Goal: Find specific page/section: Locate a particular part of the current website

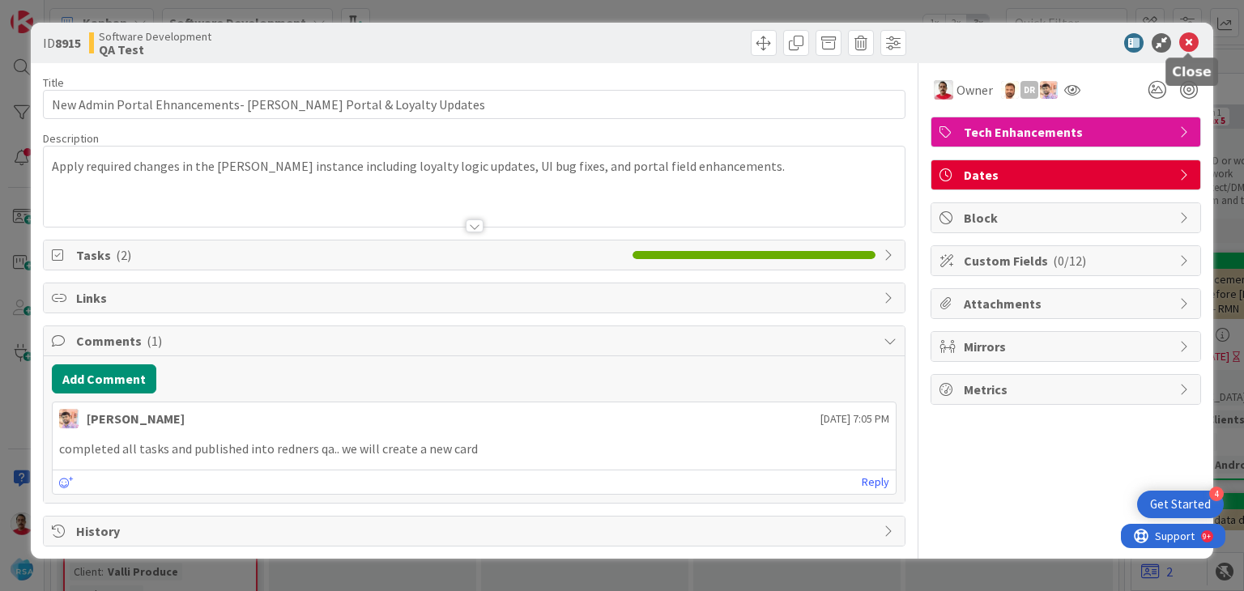
click at [1191, 37] on icon at bounding box center [1188, 42] width 19 height 19
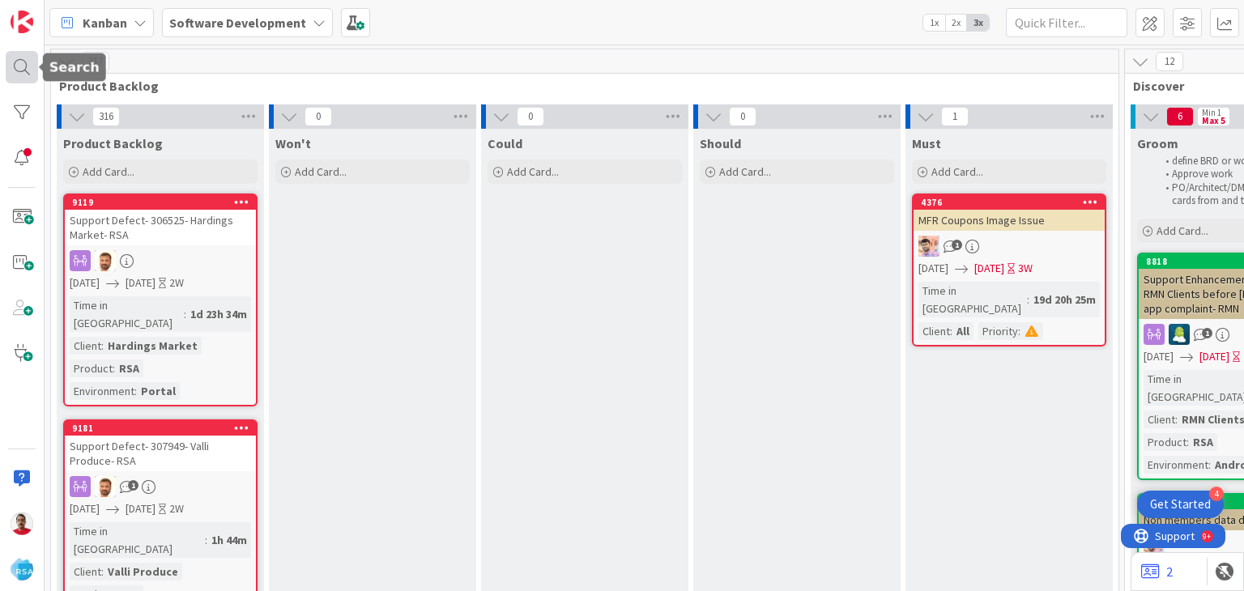
click at [21, 66] on div at bounding box center [22, 67] width 32 height 32
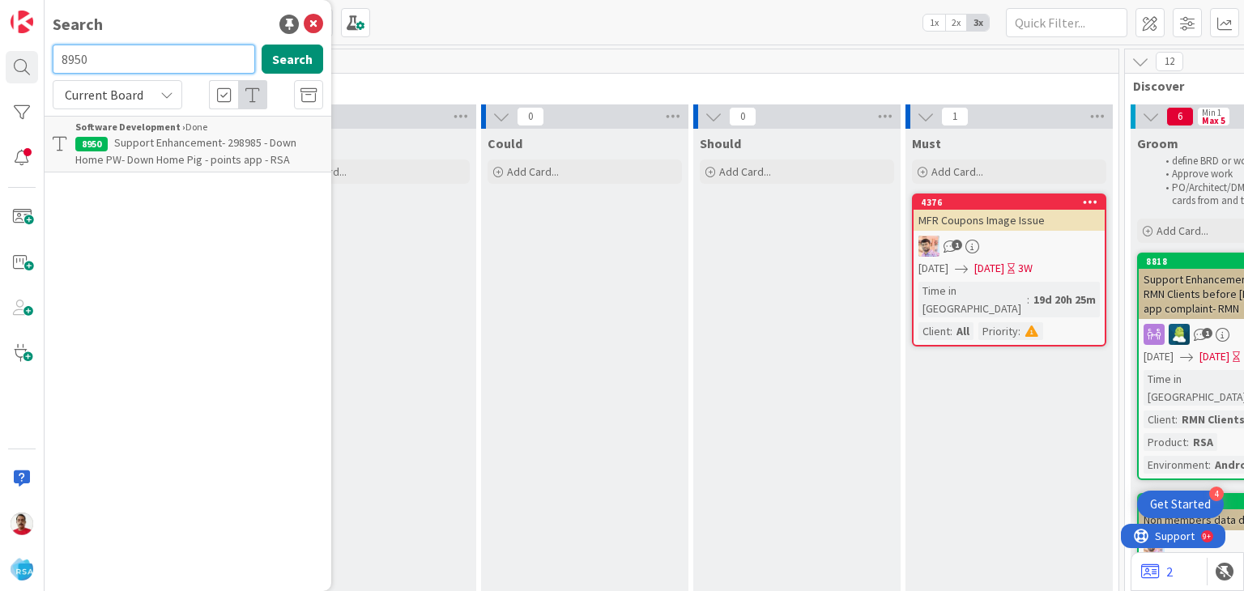
click at [91, 56] on input "8950" at bounding box center [154, 59] width 202 height 29
drag, startPoint x: 150, startPoint y: 53, endPoint x: 17, endPoint y: 46, distance: 133.0
click at [23, 49] on div "Search 8590 Search Current Board No results found." at bounding box center [22, 295] width 45 height 591
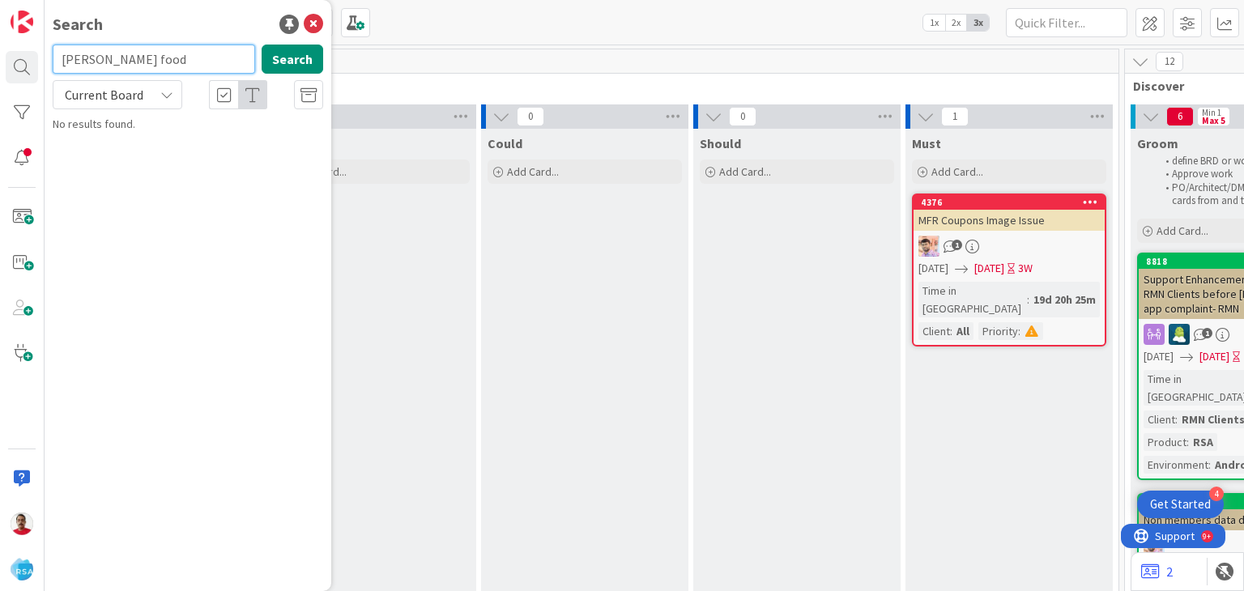
type input "[PERSON_NAME] food"
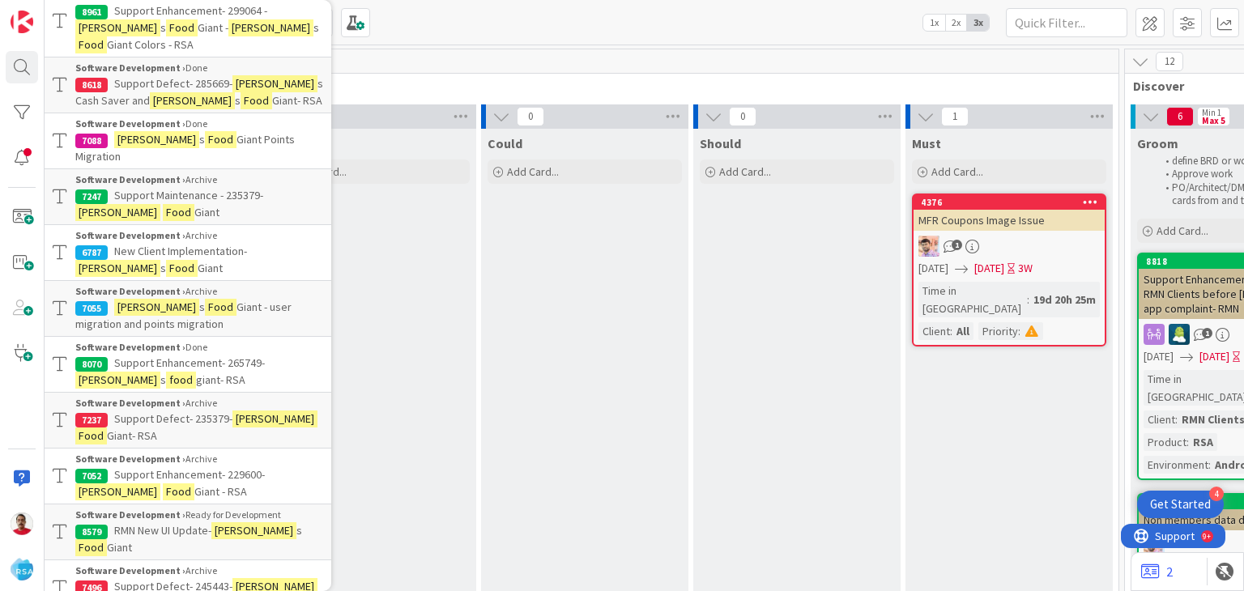
scroll to position [243, 0]
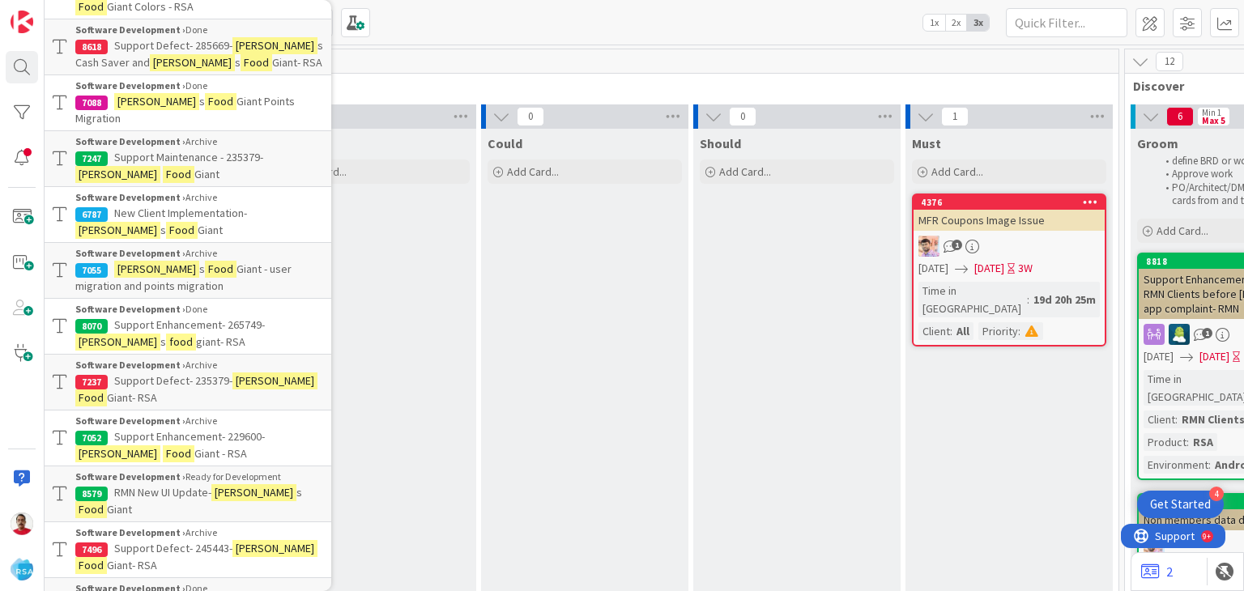
click at [120, 485] on span "RMN New UI Update-" at bounding box center [162, 492] width 97 height 15
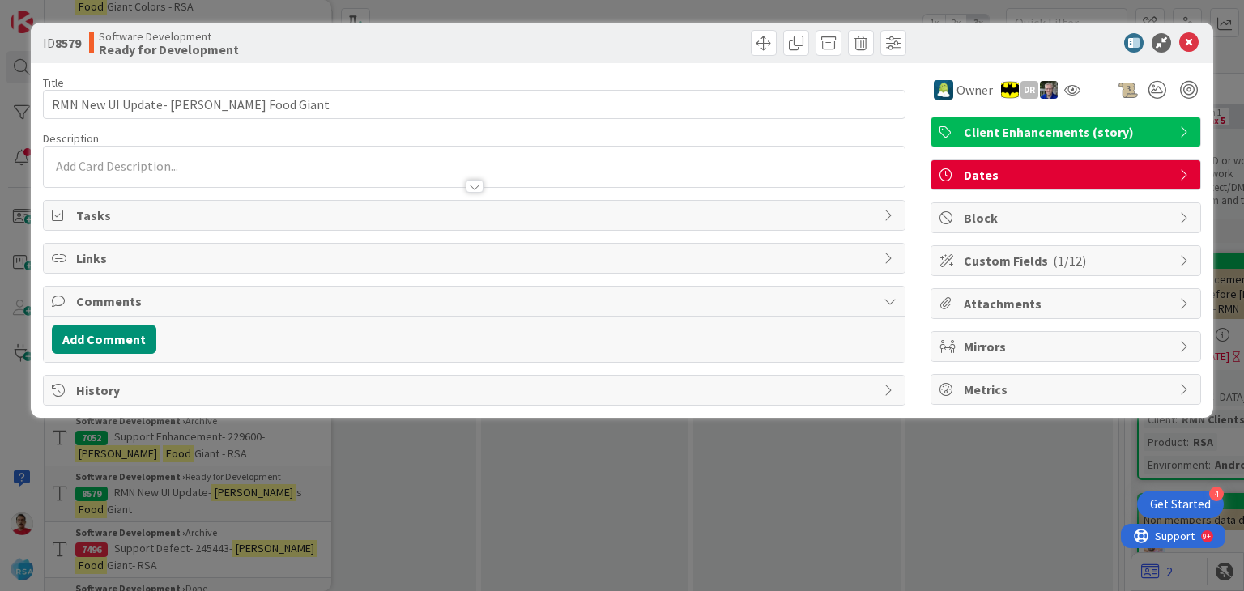
click at [473, 184] on div at bounding box center [475, 186] width 18 height 13
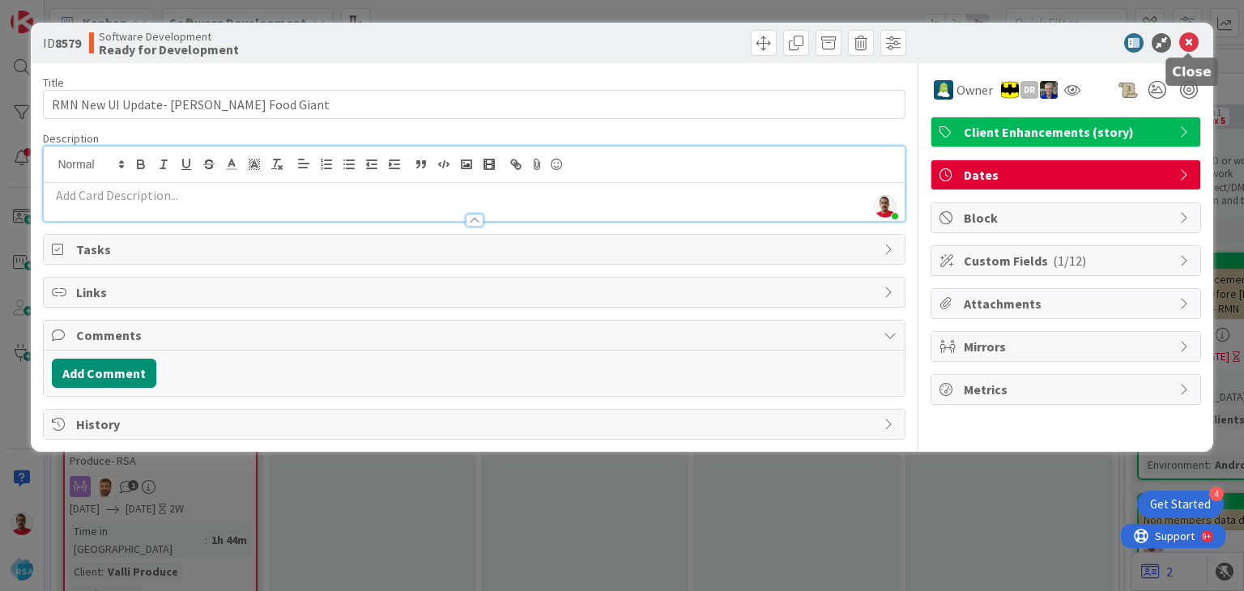
click at [1190, 40] on icon at bounding box center [1188, 42] width 19 height 19
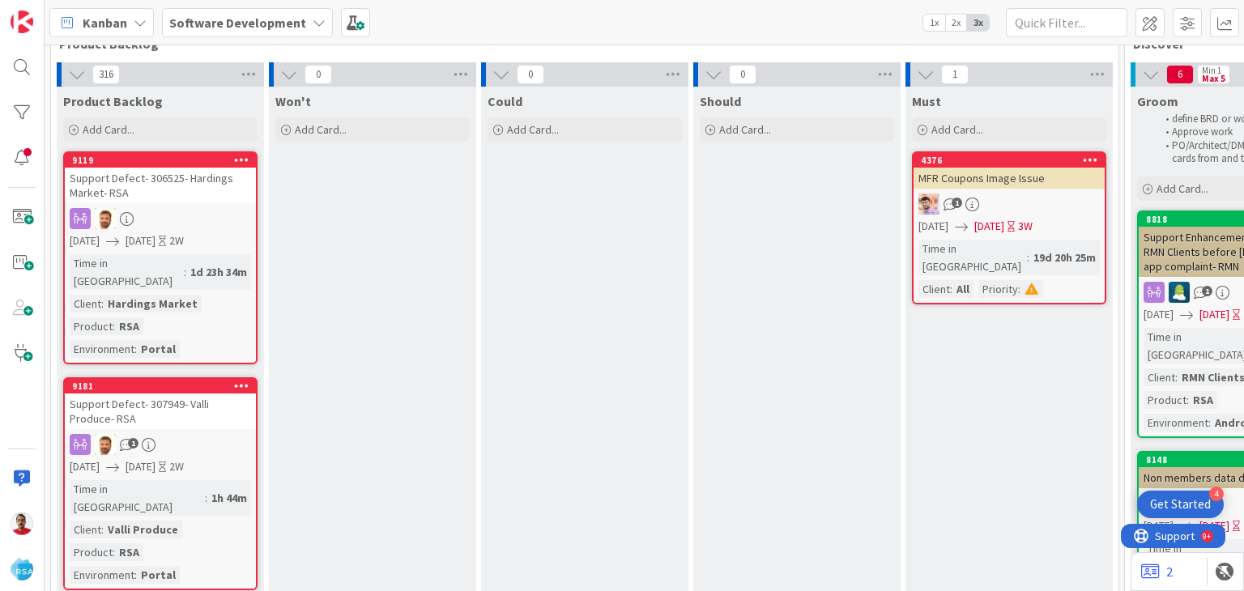
scroll to position [81, 0]
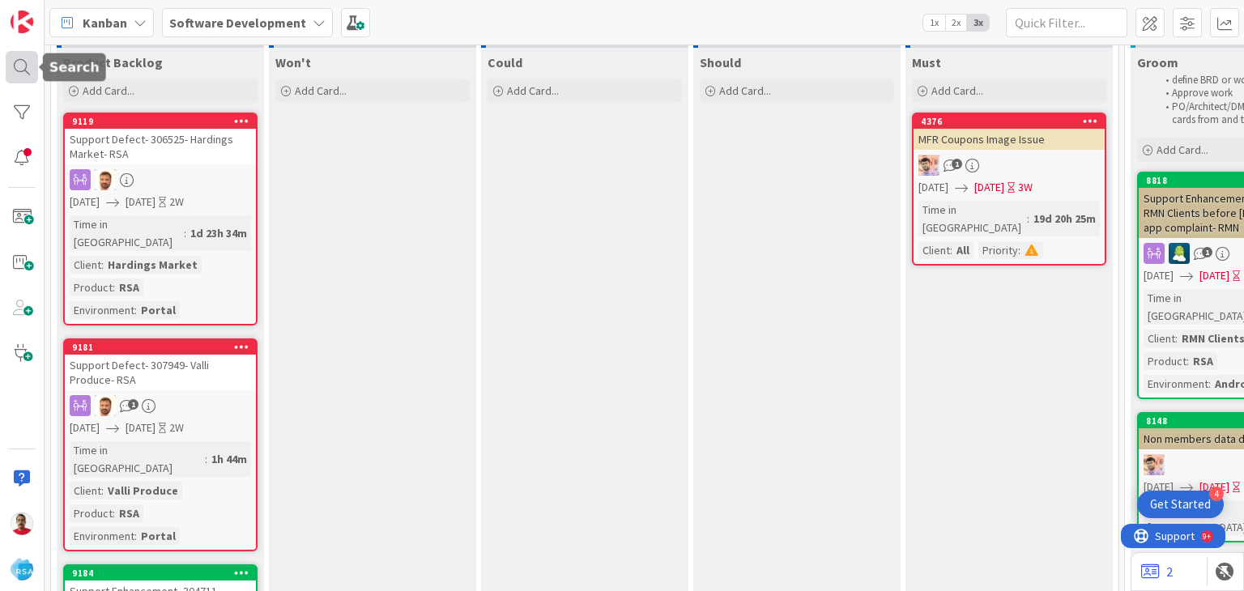
click at [30, 73] on div at bounding box center [22, 67] width 32 height 32
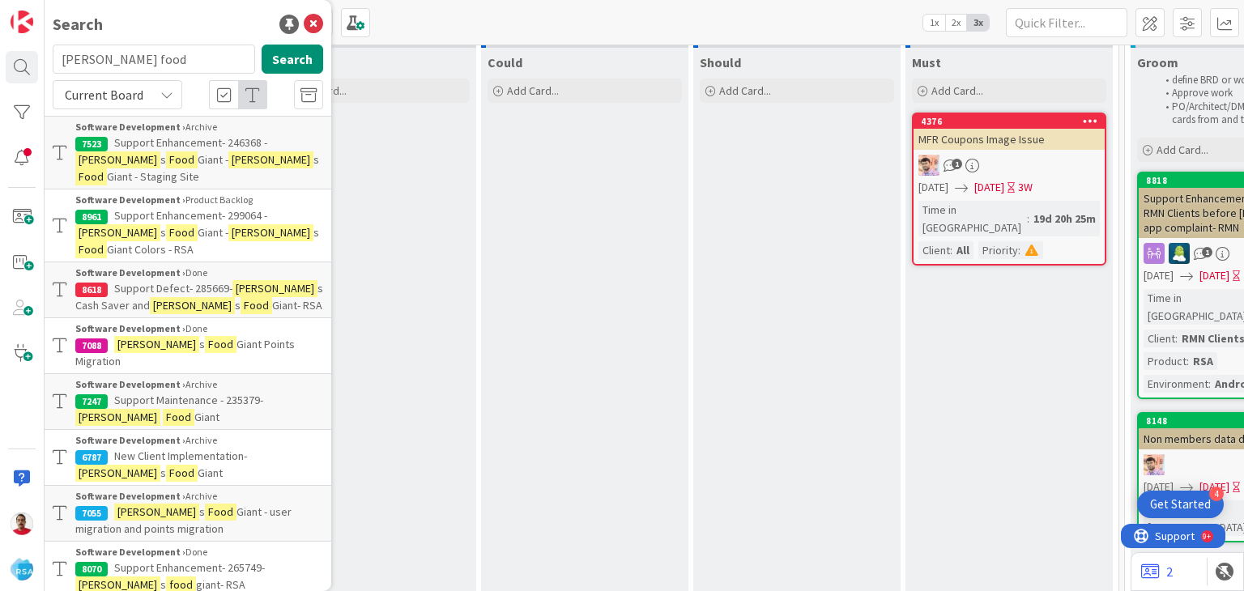
click at [196, 449] on span "New Client Implementation-" at bounding box center [180, 456] width 133 height 15
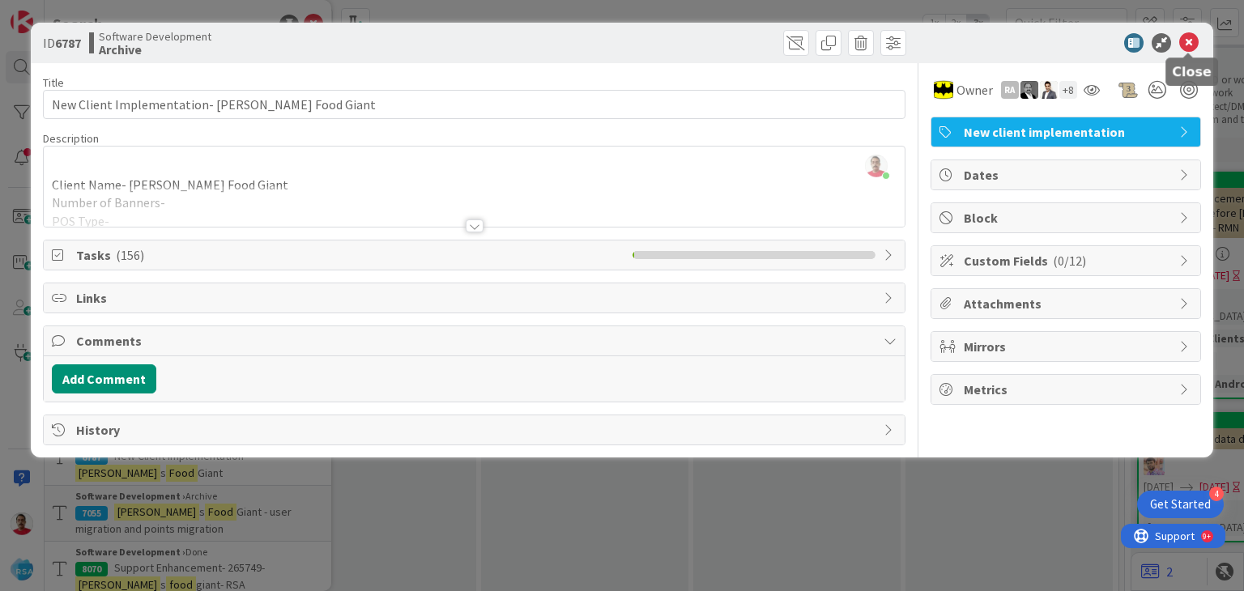
click at [1185, 41] on icon at bounding box center [1188, 42] width 19 height 19
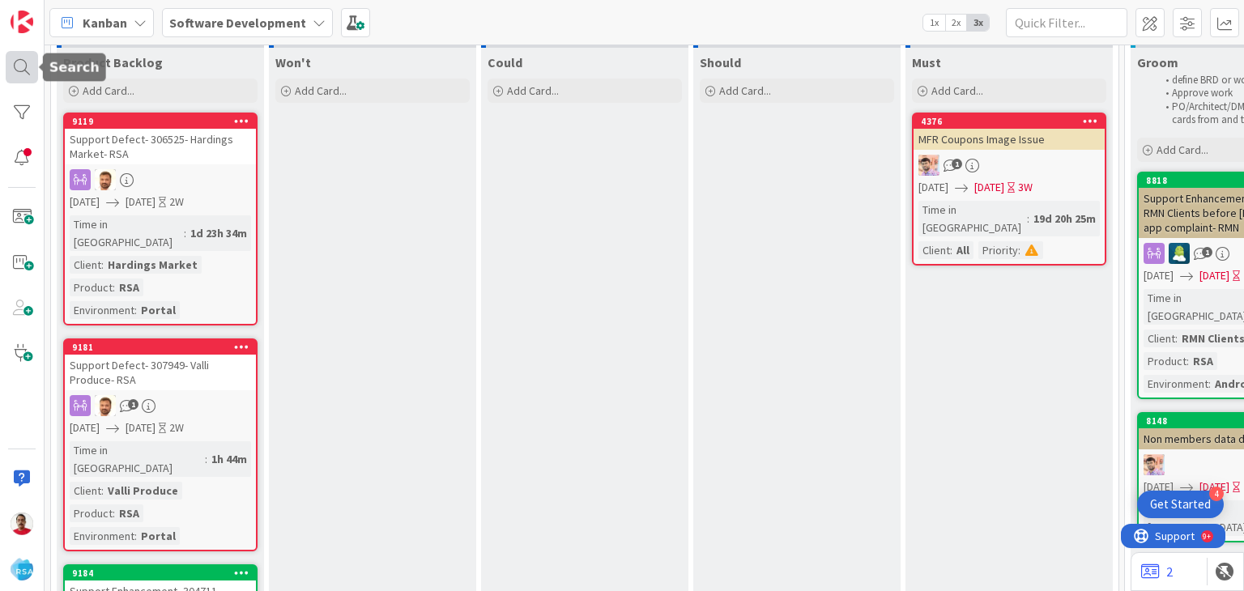
click at [14, 66] on div at bounding box center [22, 67] width 32 height 32
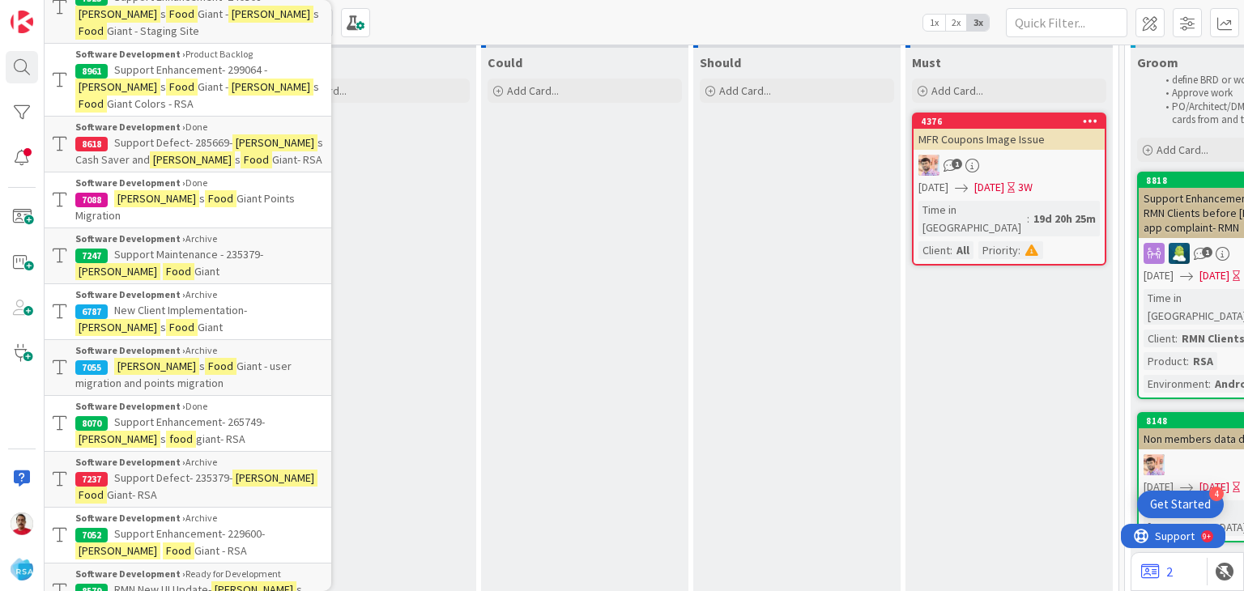
scroll to position [162, 0]
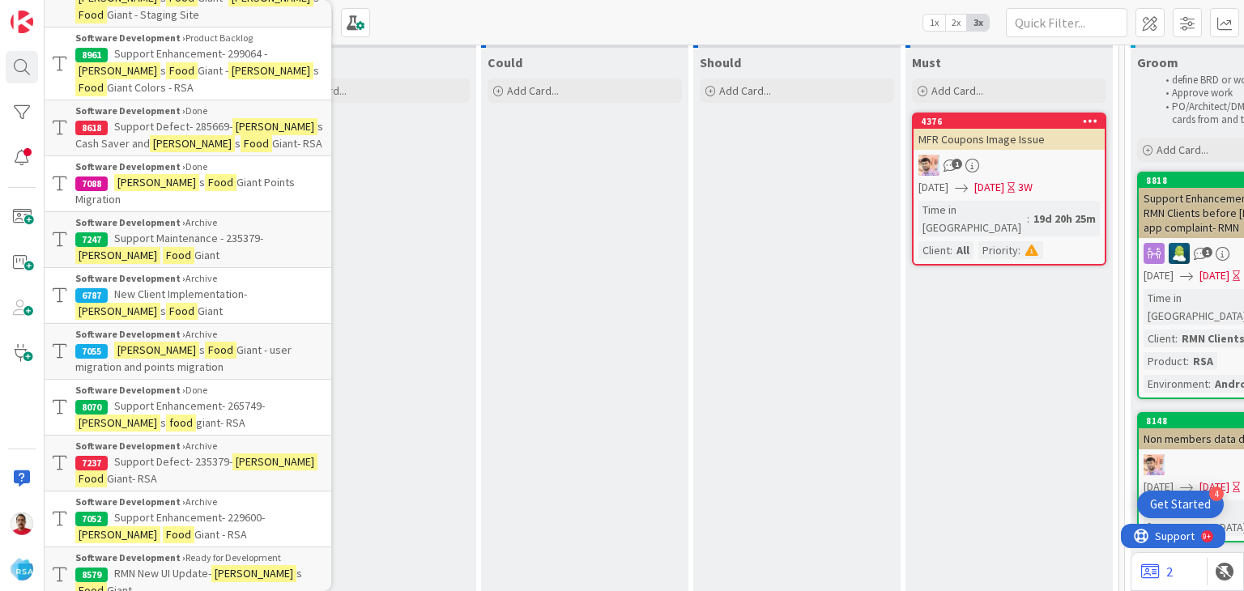
click at [181, 566] on span "RMN New UI Update-" at bounding box center [162, 573] width 97 height 15
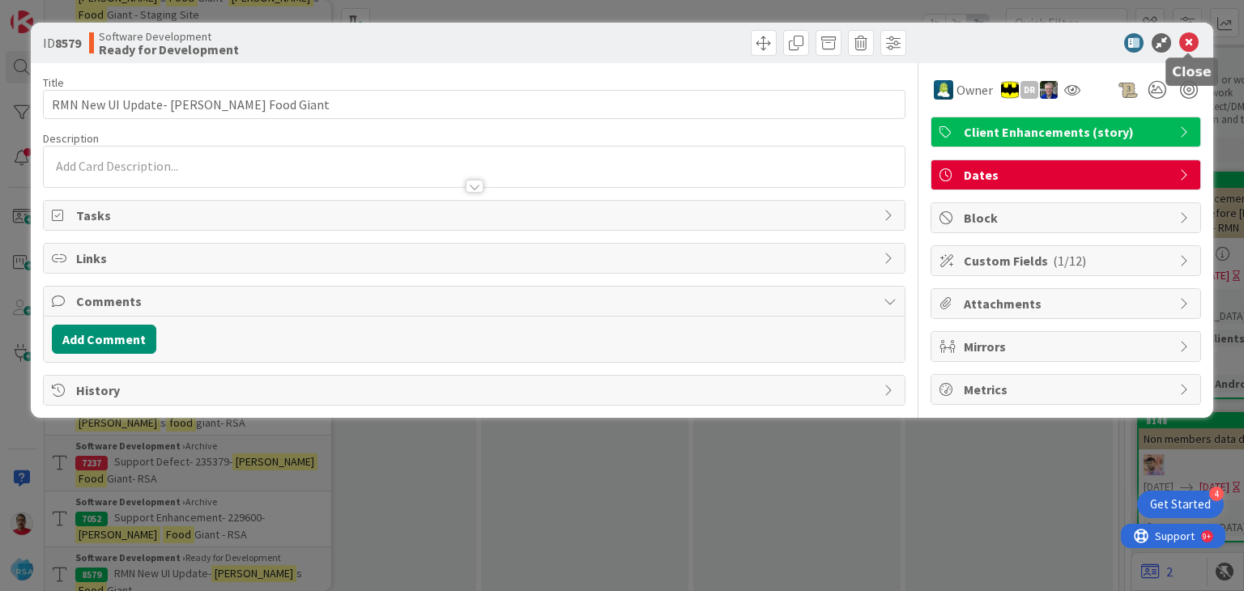
click at [1191, 48] on icon at bounding box center [1188, 42] width 19 height 19
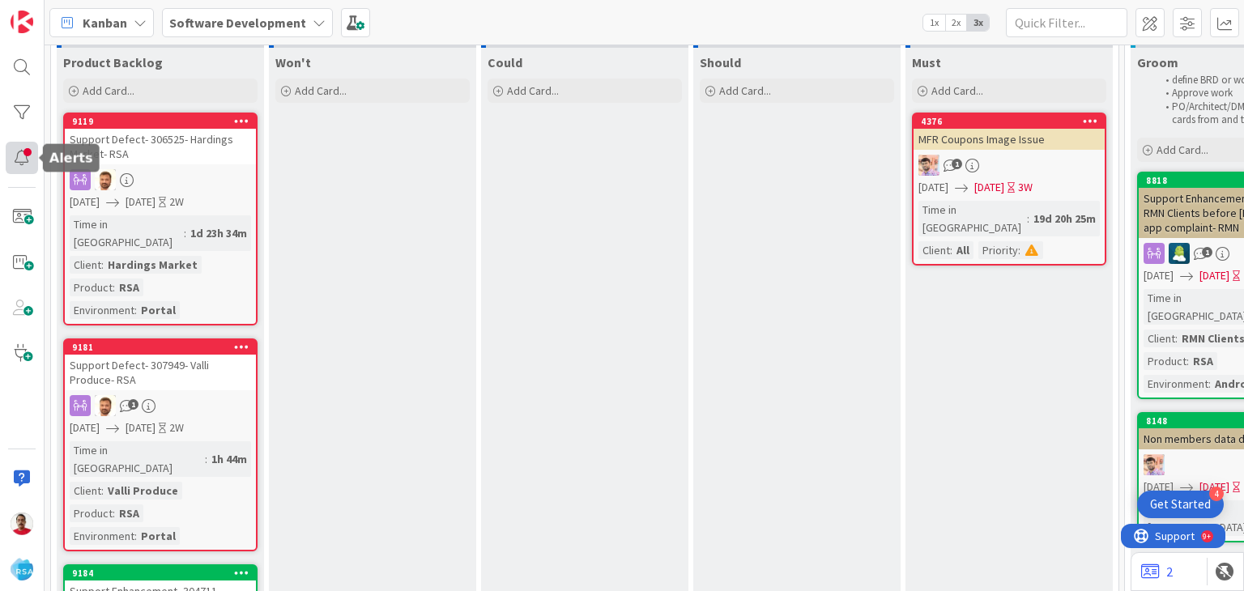
click at [23, 155] on div at bounding box center [22, 158] width 32 height 32
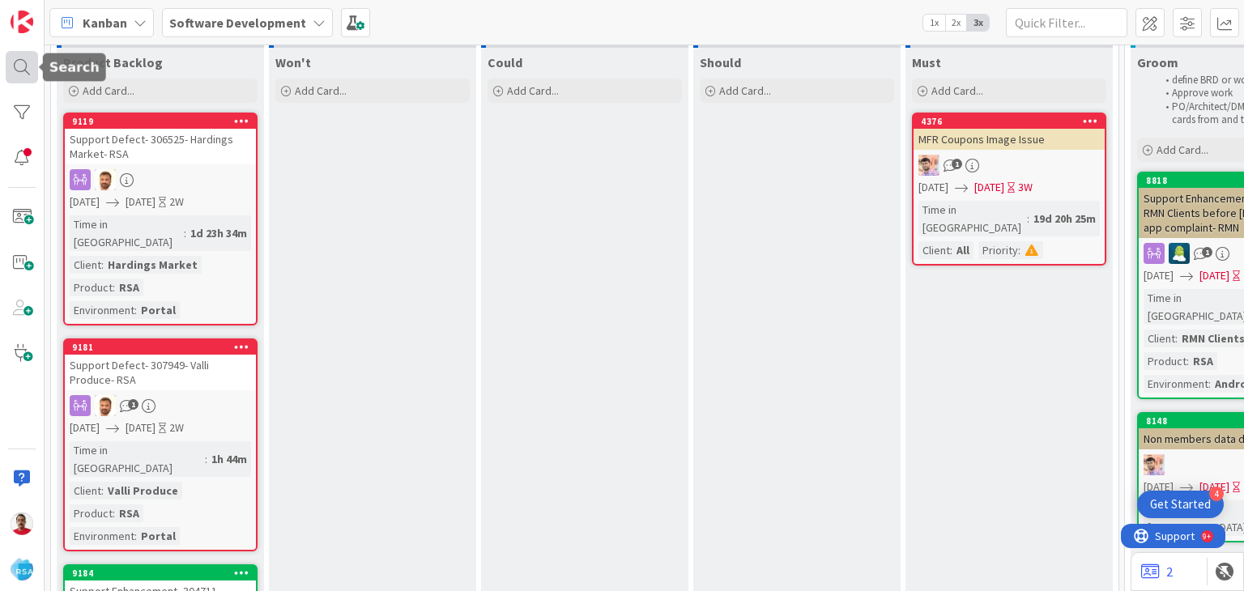
click at [25, 71] on div at bounding box center [22, 67] width 32 height 32
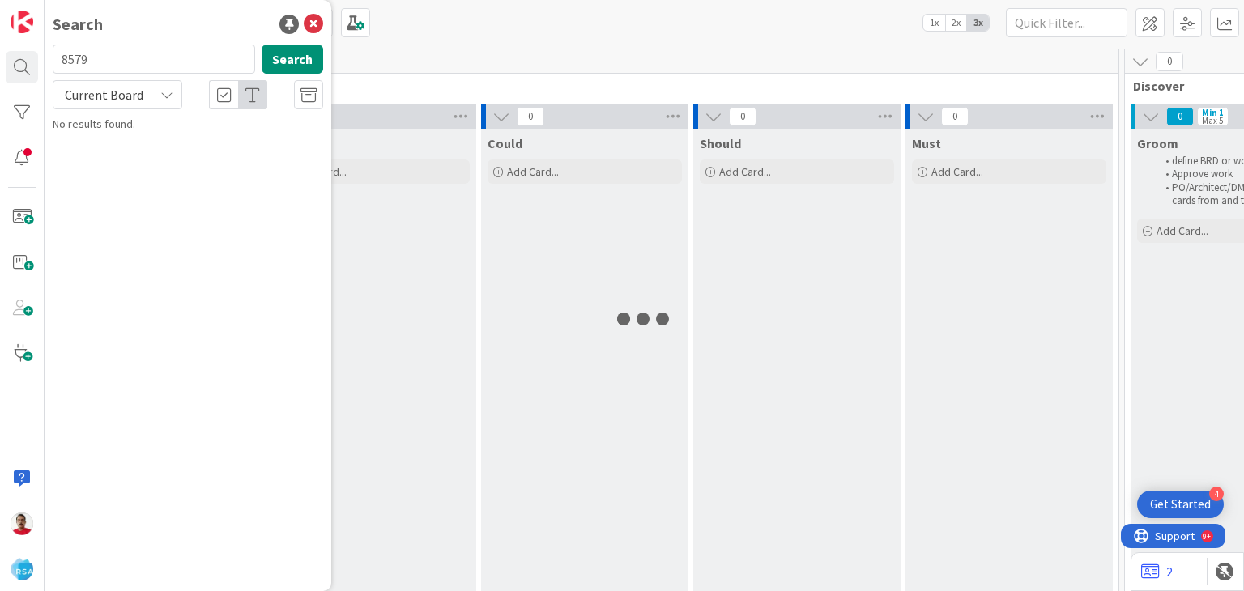
type input "8579"
click at [157, 143] on span "RMN New UI Update- [PERSON_NAME] Food Giant" at bounding box center [197, 151] width 245 height 32
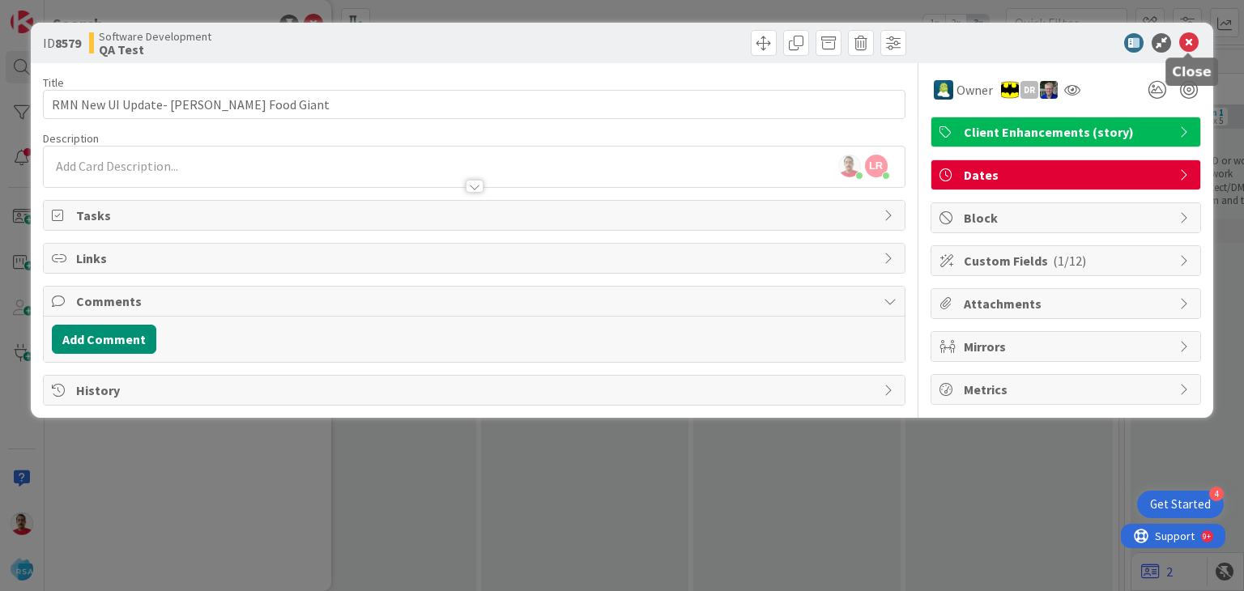
click at [1187, 40] on icon at bounding box center [1188, 42] width 19 height 19
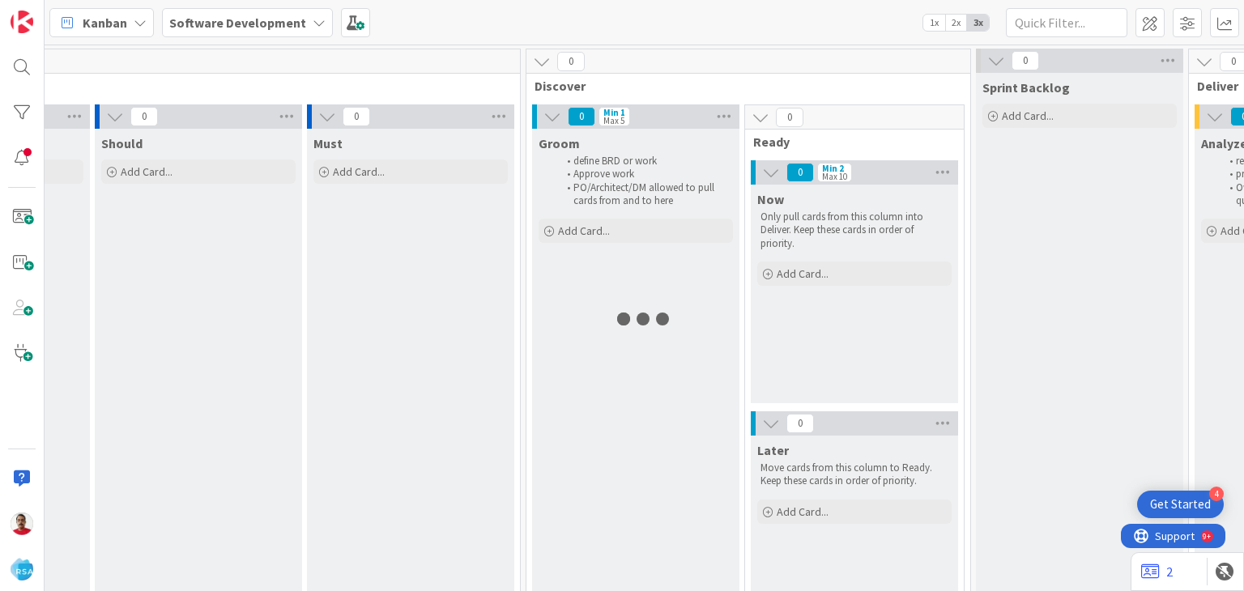
scroll to position [0, 518]
